Goal: Find specific page/section: Find specific page/section

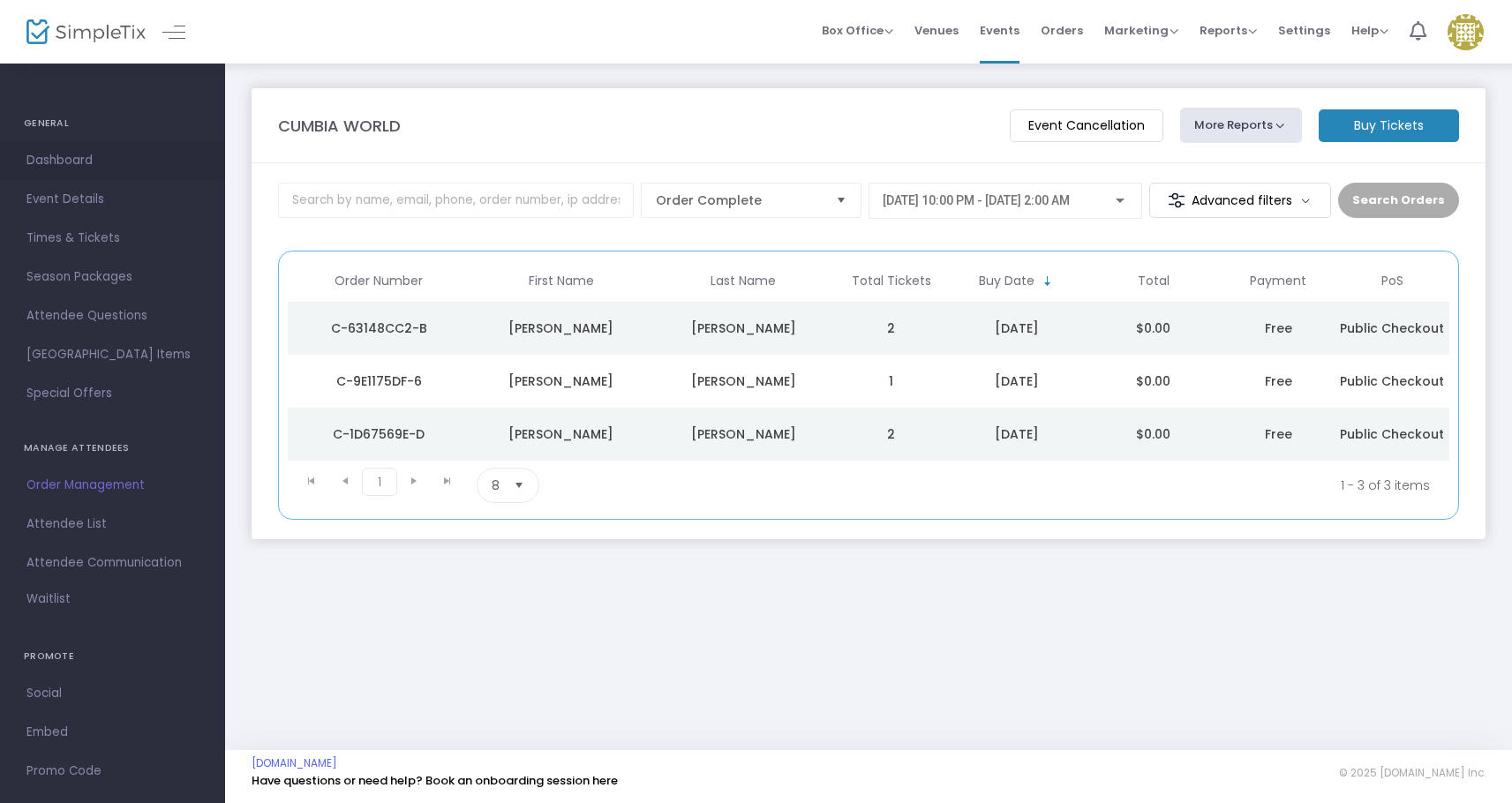
click at [90, 162] on span "Dashboard" at bounding box center [112, 161] width 172 height 23
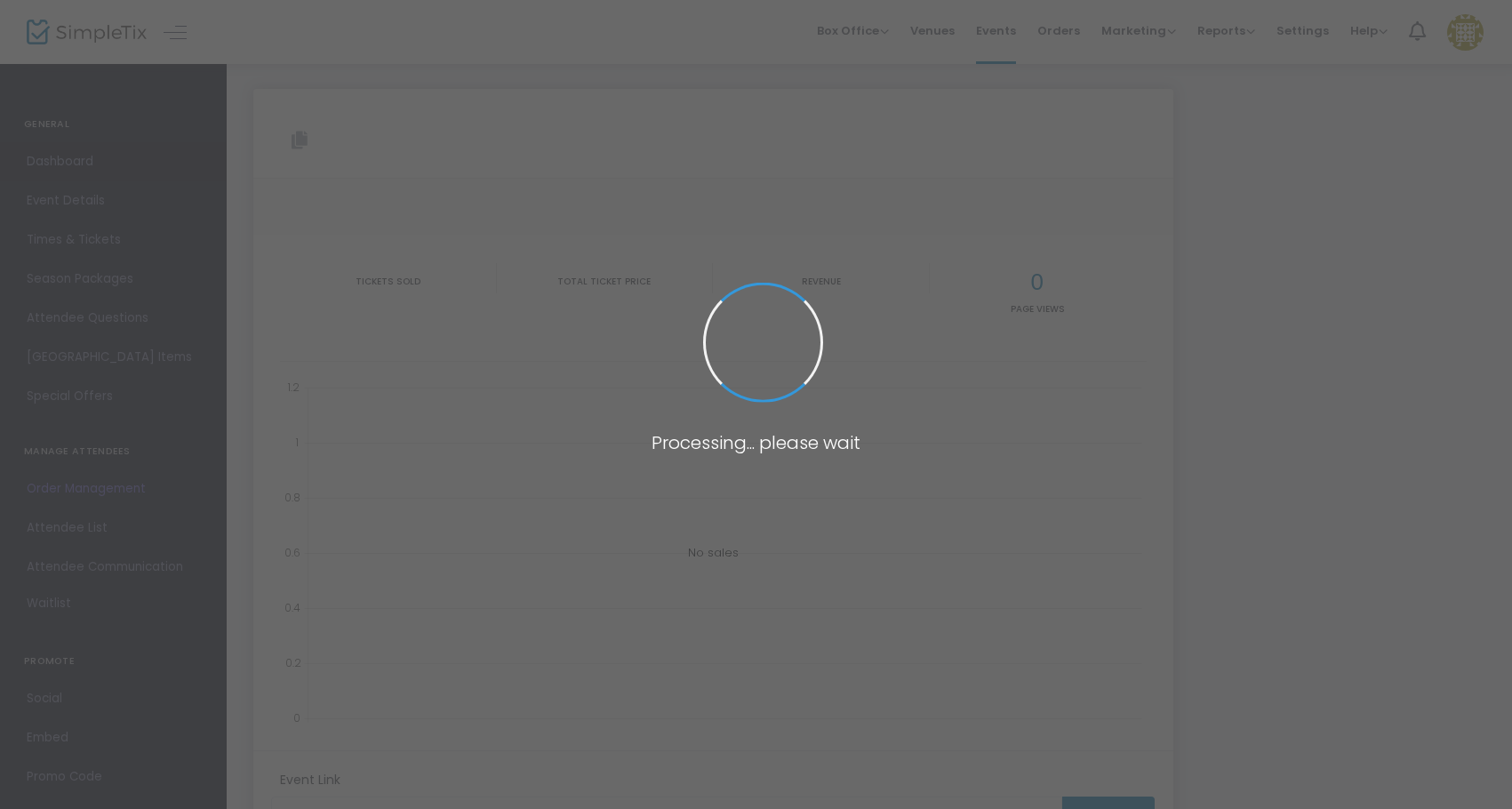
type input "[URL][DOMAIN_NAME]"
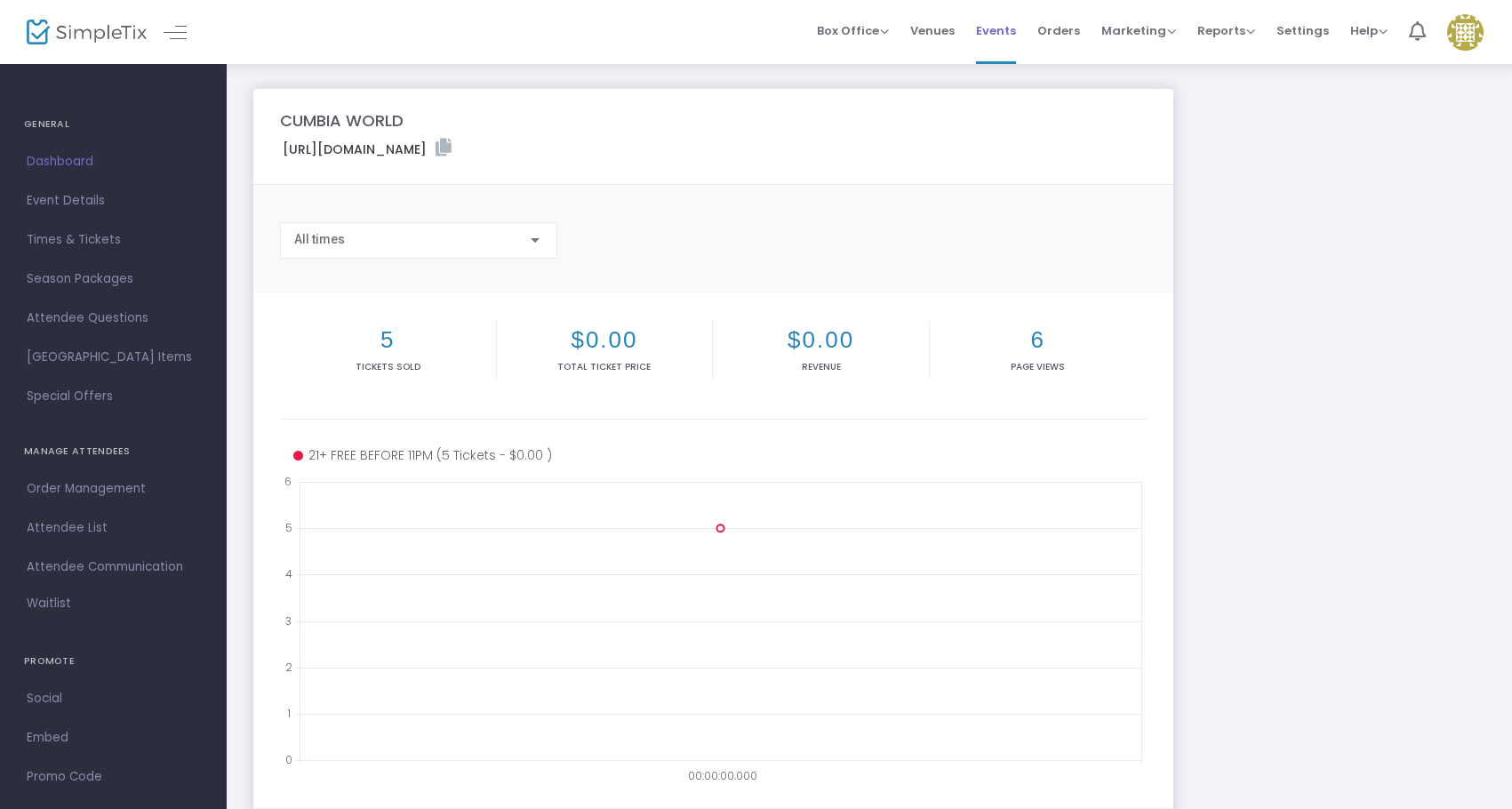
click at [1009, 34] on span "Events" at bounding box center [996, 30] width 40 height 45
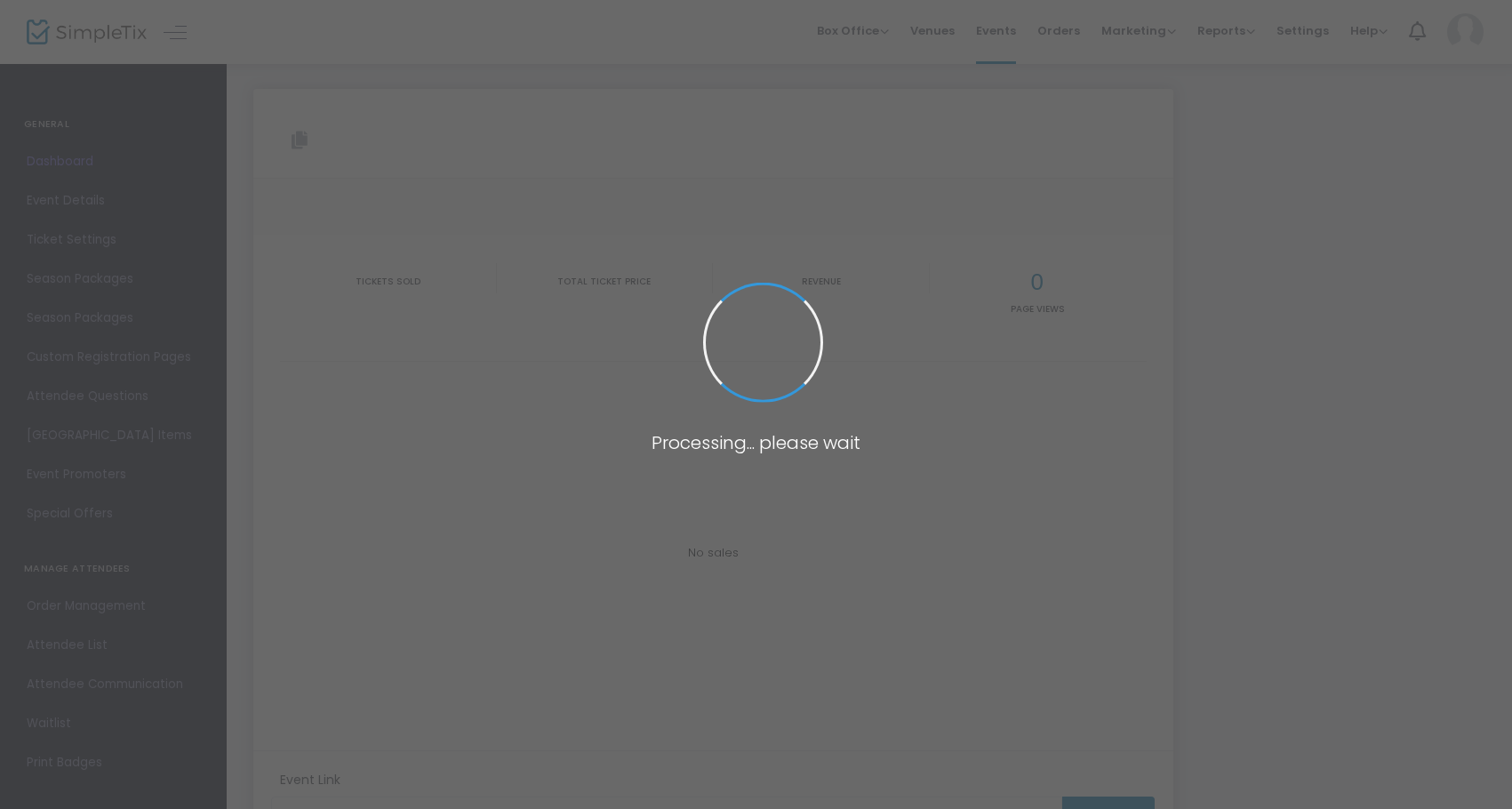
type input "[URL][DOMAIN_NAME]"
